Goal: Communication & Community: Answer question/provide support

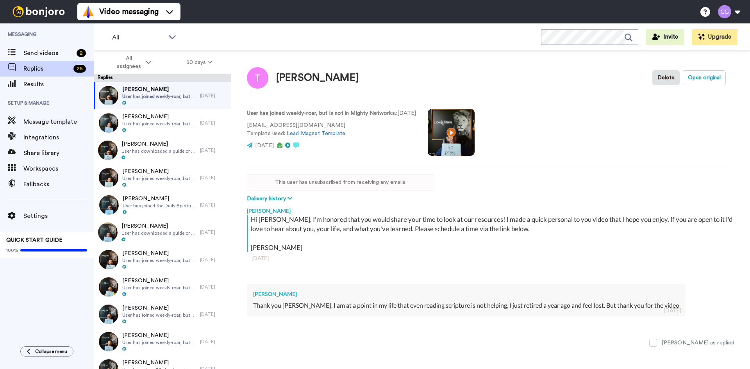
type textarea "x"
click at [61, 87] on span "Results" at bounding box center [58, 84] width 70 height 9
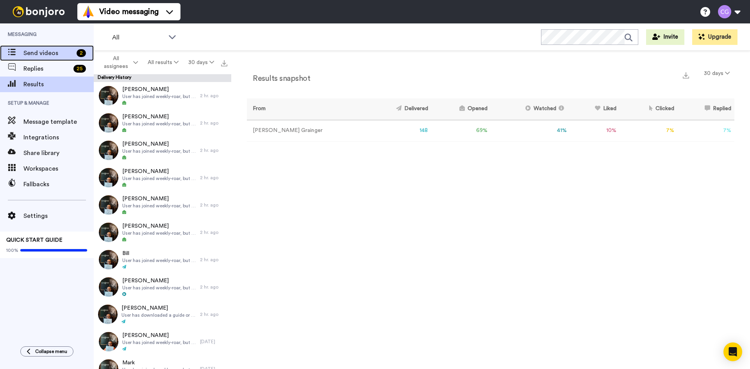
click at [45, 54] on span "Send videos" at bounding box center [48, 52] width 50 height 9
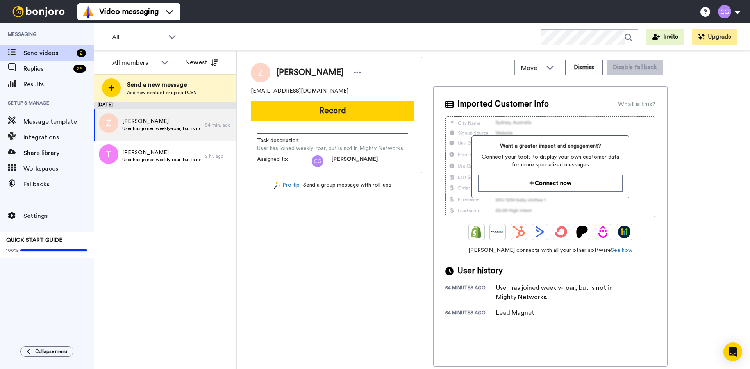
click at [334, 122] on div "[PERSON_NAME] [PERSON_NAME][EMAIL_ADDRESS][DOMAIN_NAME] Record Task description…" at bounding box center [333, 115] width 180 height 117
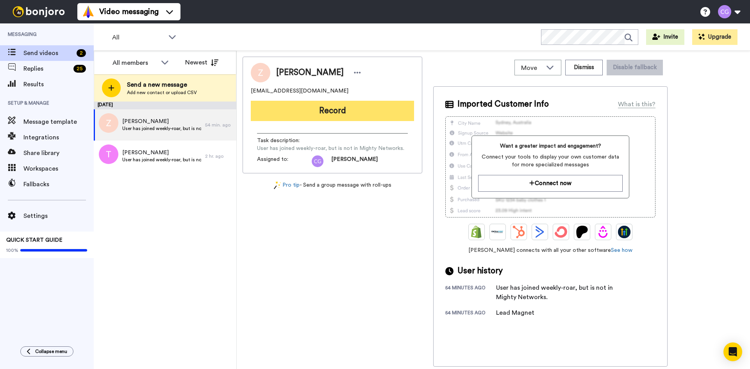
click at [337, 116] on button "Record" at bounding box center [332, 111] width 163 height 20
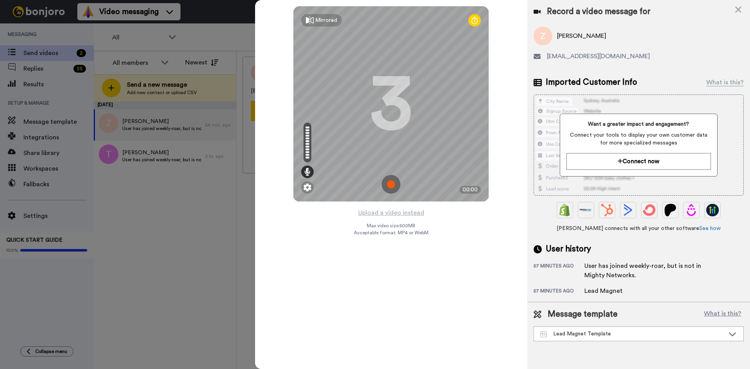
click at [390, 181] on img at bounding box center [391, 184] width 19 height 19
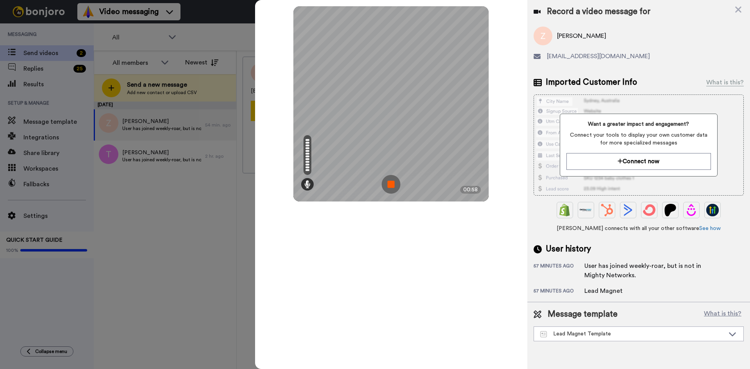
click at [393, 185] on img at bounding box center [391, 184] width 19 height 19
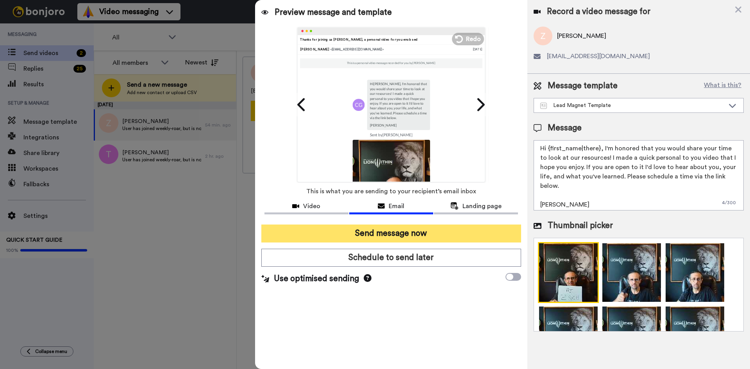
click at [414, 229] on button "Send message now" at bounding box center [391, 234] width 260 height 18
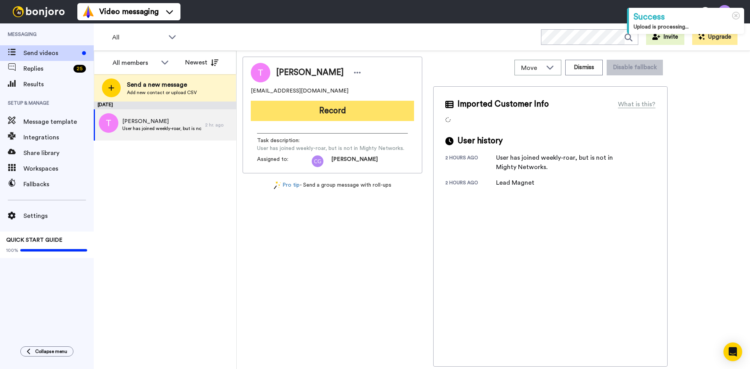
click at [337, 109] on button "Record" at bounding box center [332, 111] width 163 height 20
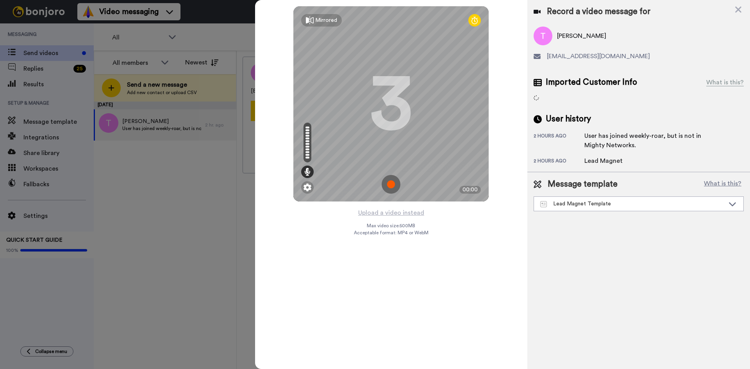
click at [394, 183] on img at bounding box center [391, 184] width 19 height 19
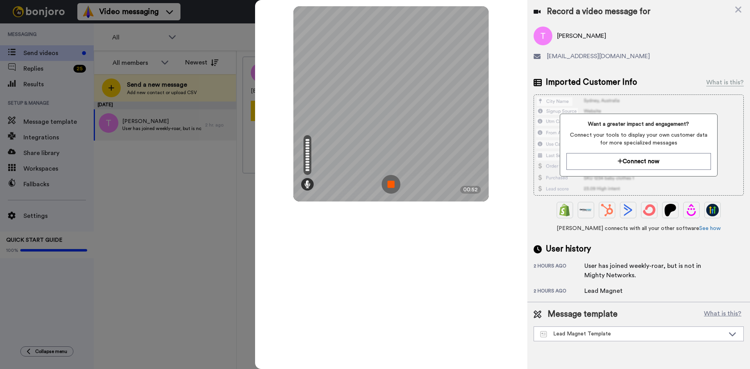
click at [395, 182] on img at bounding box center [391, 184] width 19 height 19
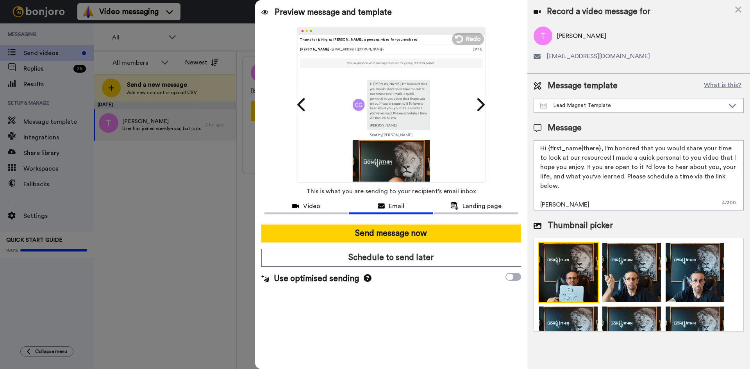
drag, startPoint x: 547, startPoint y: 148, endPoint x: 599, endPoint y: 148, distance: 51.2
click at [599, 148] on textarea "Hi {first_name|there}, I'm honored that you would share your time to look at ou…" at bounding box center [639, 175] width 210 height 70
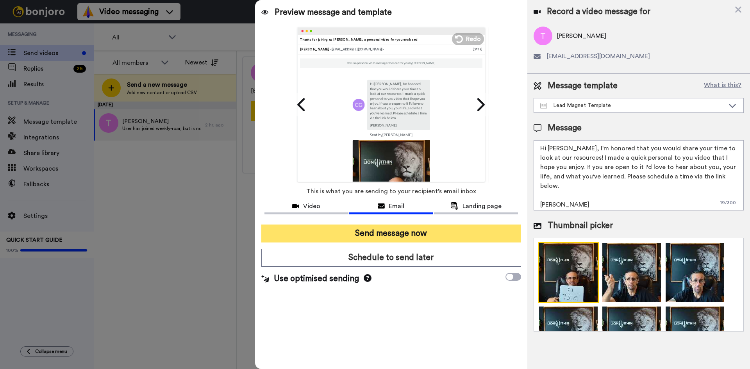
type textarea "Hi Tim, I'm honored that you would share your time to look at our resources! I …"
click at [400, 232] on button "Send message now" at bounding box center [391, 234] width 260 height 18
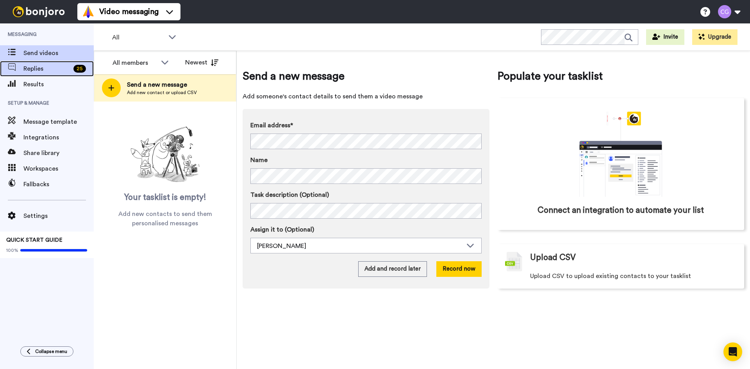
click at [47, 75] on div "Replies 25" at bounding box center [47, 69] width 94 height 16
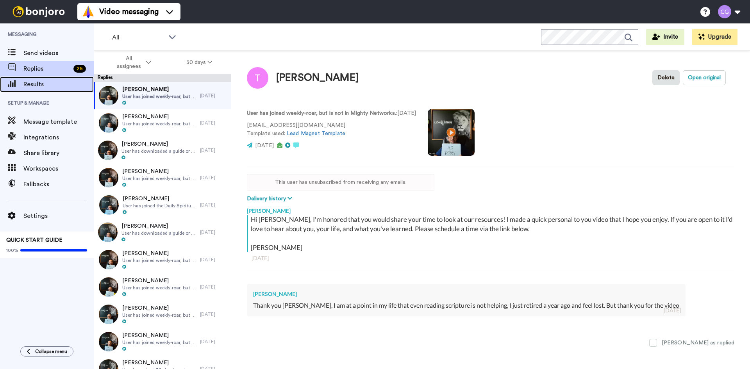
click at [61, 85] on span "Results" at bounding box center [58, 84] width 70 height 9
